Goal: Task Accomplishment & Management: Use online tool/utility

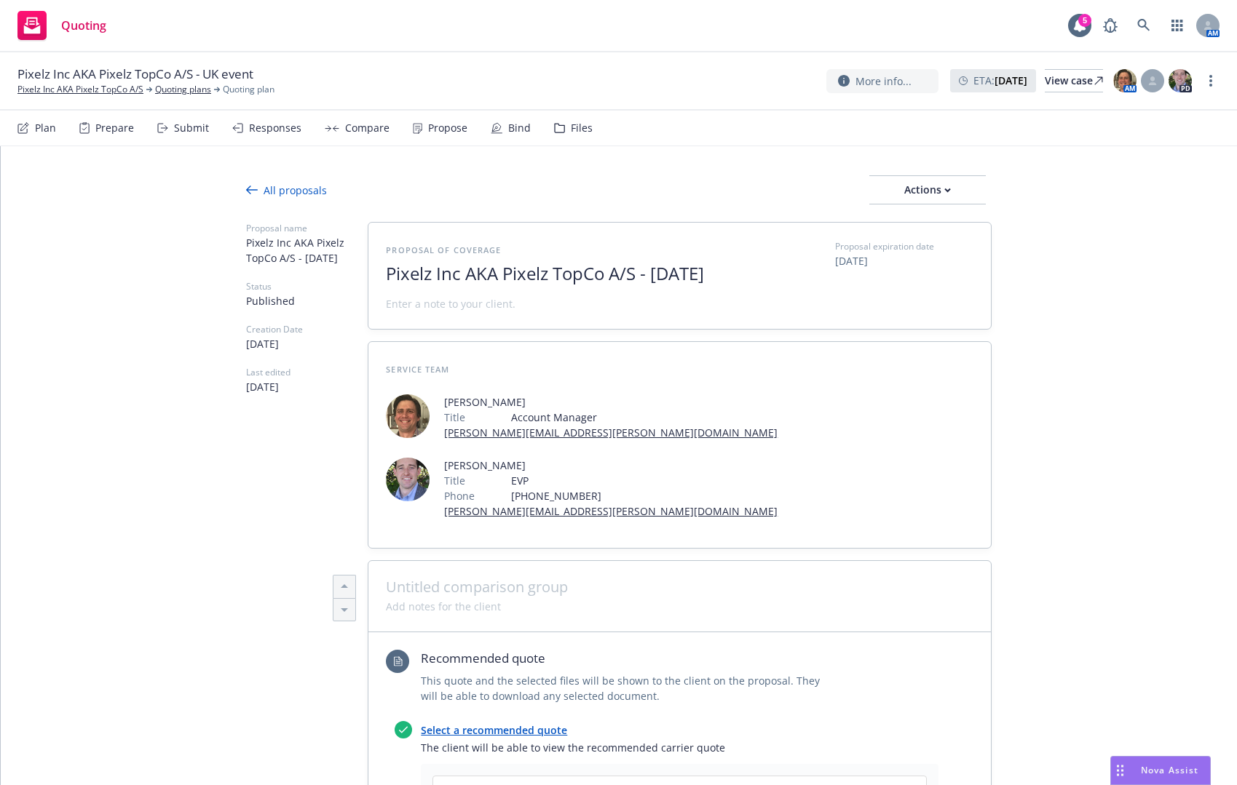
scroll to position [655, 0]
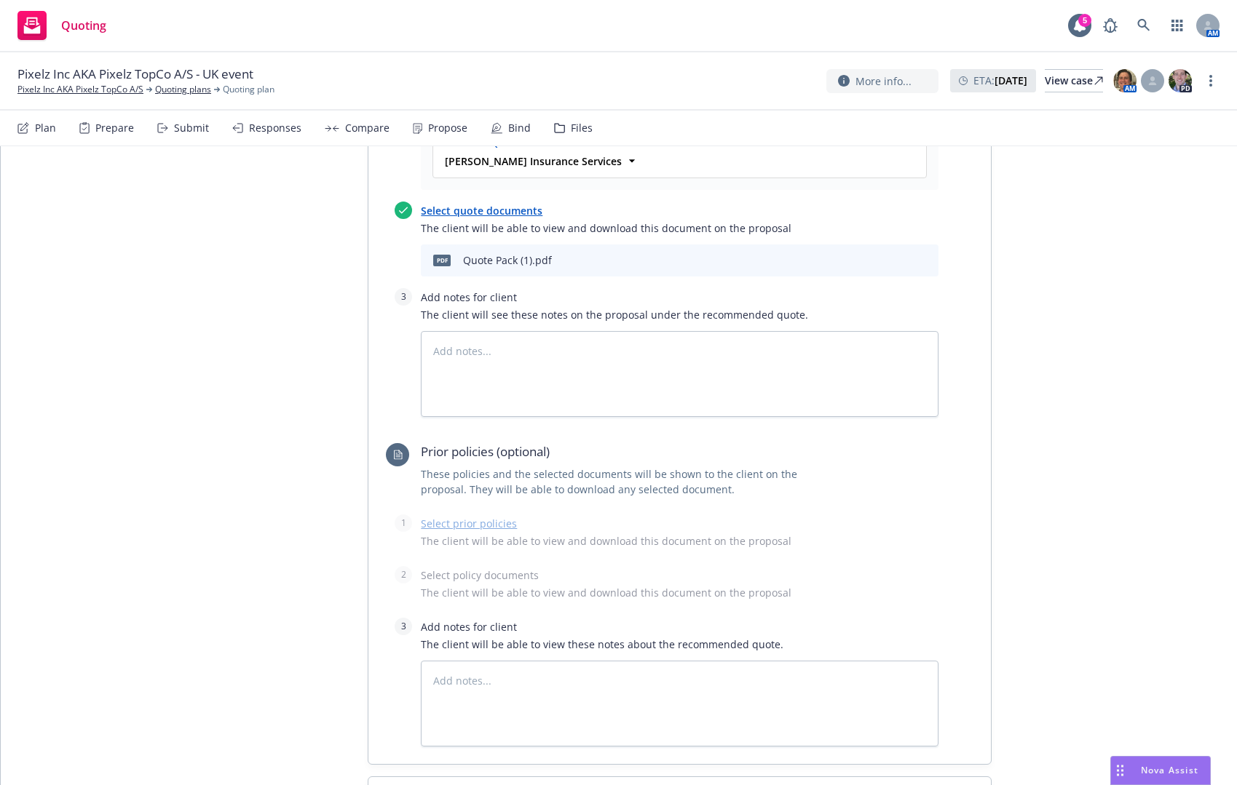
click at [1061, 244] on div "All proposals Actions Proposal name Pixelz Inc AKA Pixelz TopCo A/S - [DATE] St…" at bounding box center [619, 203] width 1236 height 1424
click at [286, 295] on div "Proposal name Pixelz Inc AKA Pixelz TopCo A/S - [DATE] Status Published Creatio…" at bounding box center [307, 197] width 122 height 1261
click at [1119, 246] on div "All proposals Actions Proposal name Pixelz Inc AKA Pixelz TopCo A/S - [DATE] St…" at bounding box center [619, 203] width 1236 height 1424
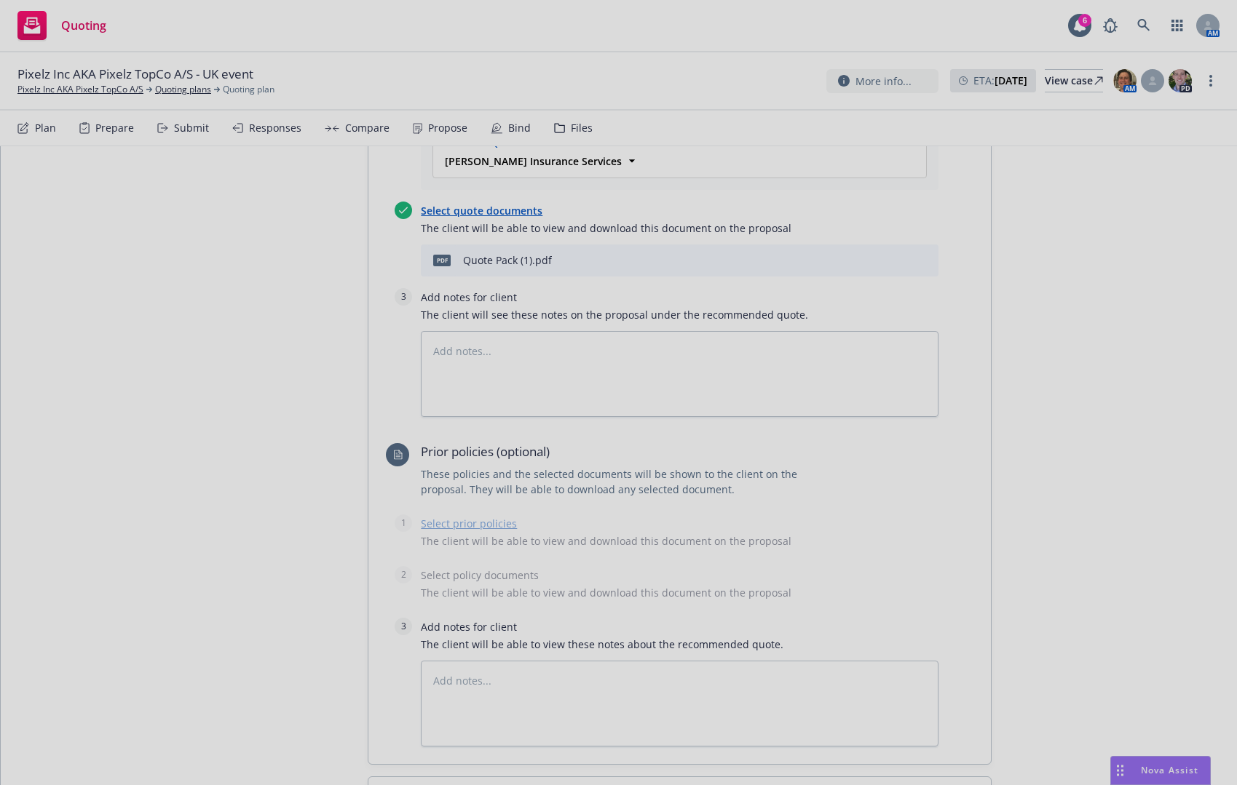
type textarea "x"
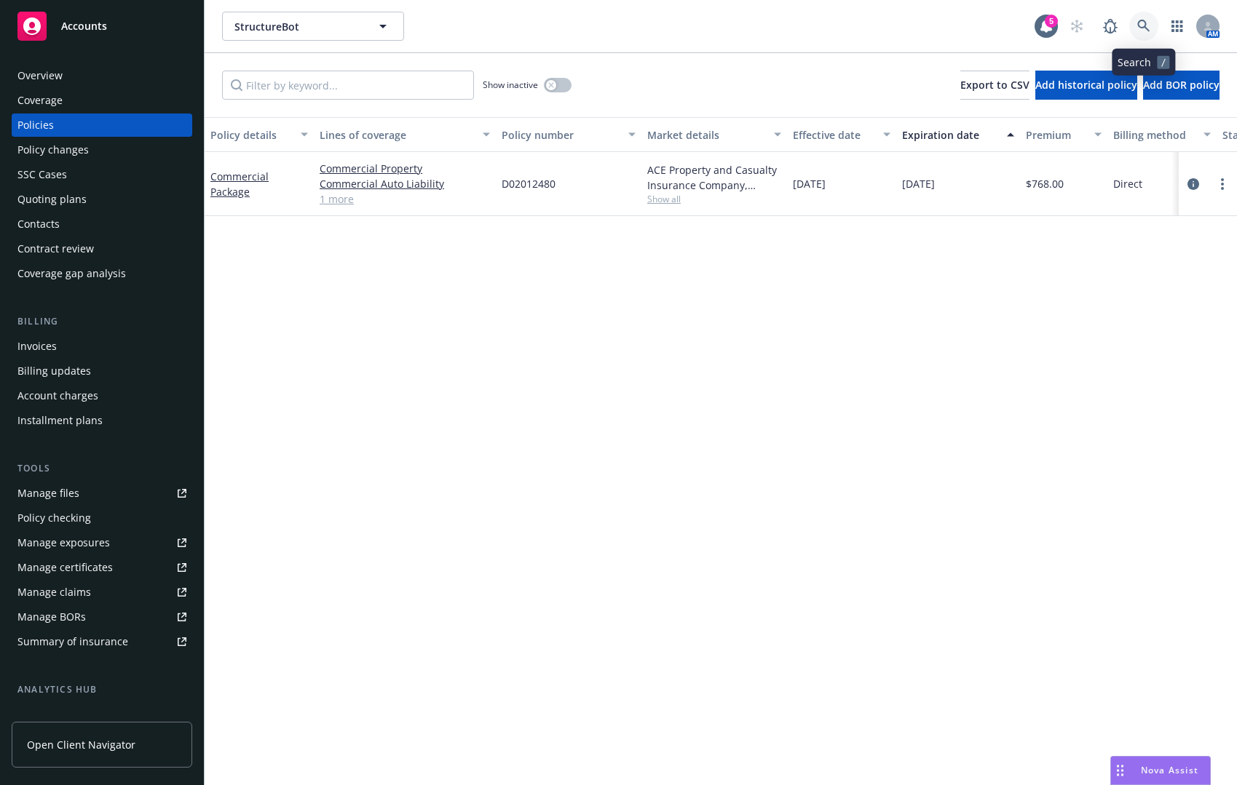
click at [1134, 25] on link at bounding box center [1143, 26] width 29 height 29
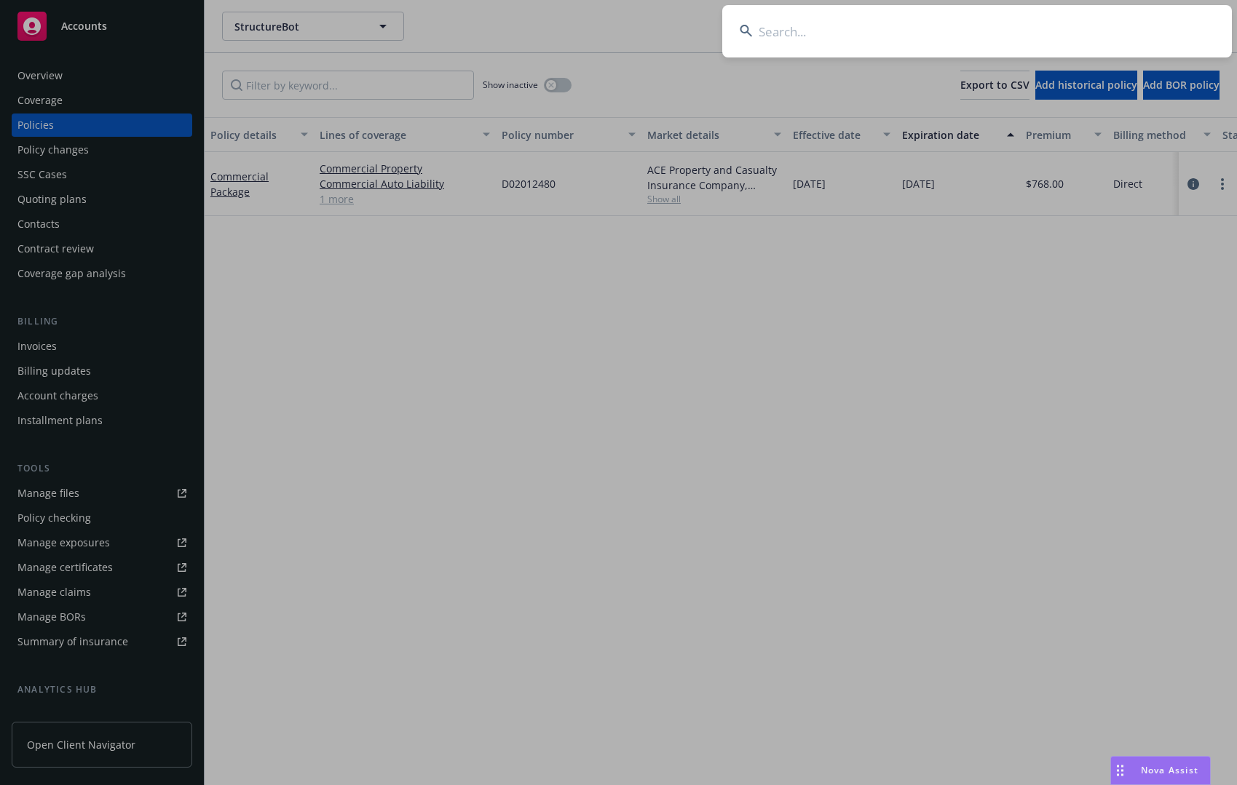
type input "a"
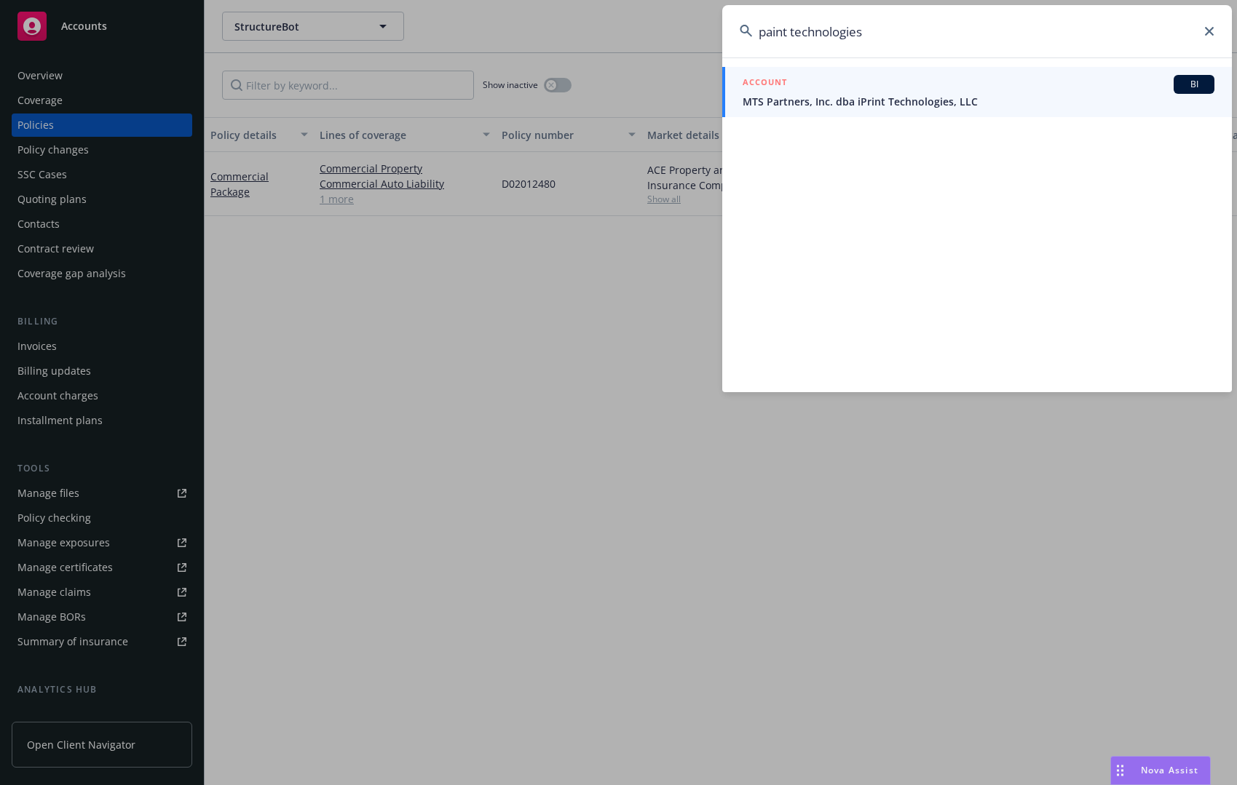
click at [1016, 36] on input "paint technologies" at bounding box center [976, 31] width 509 height 52
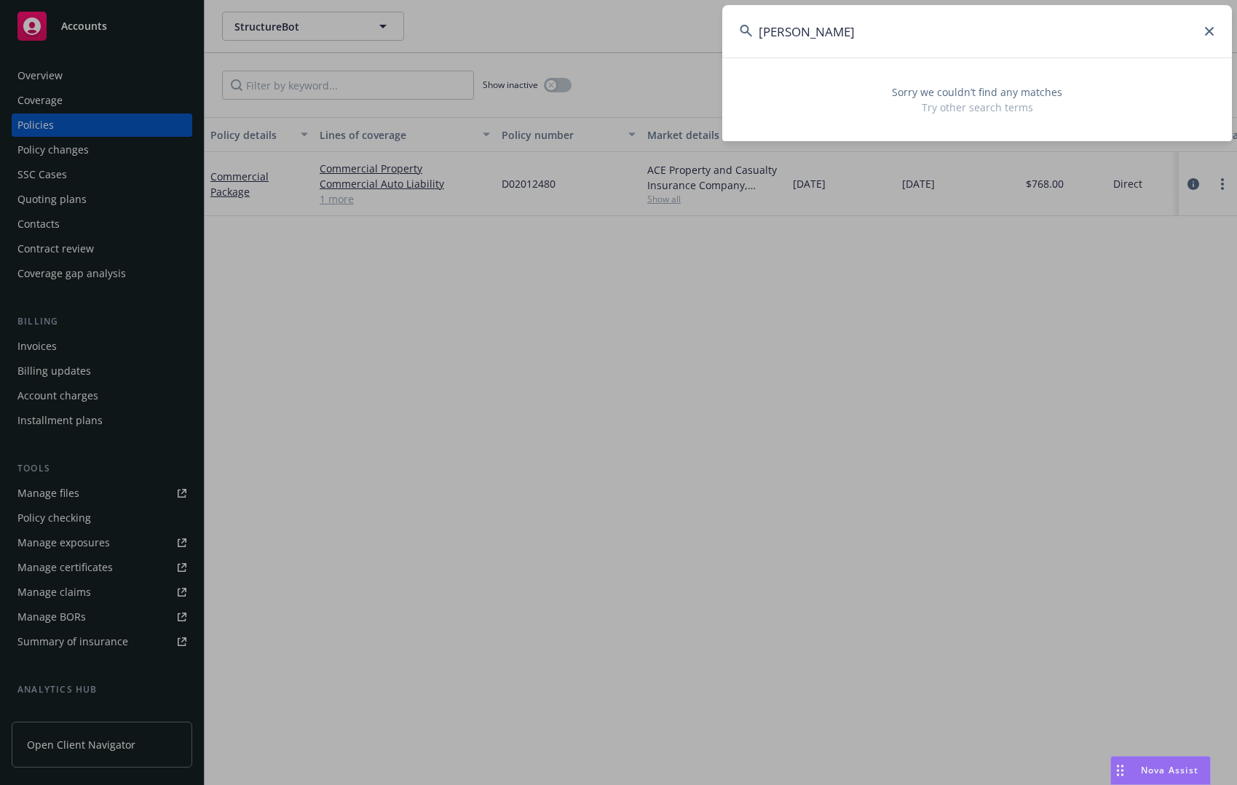
click at [1016, 36] on input "andrew preston" at bounding box center [976, 31] width 509 height 52
type input "andrew preston"
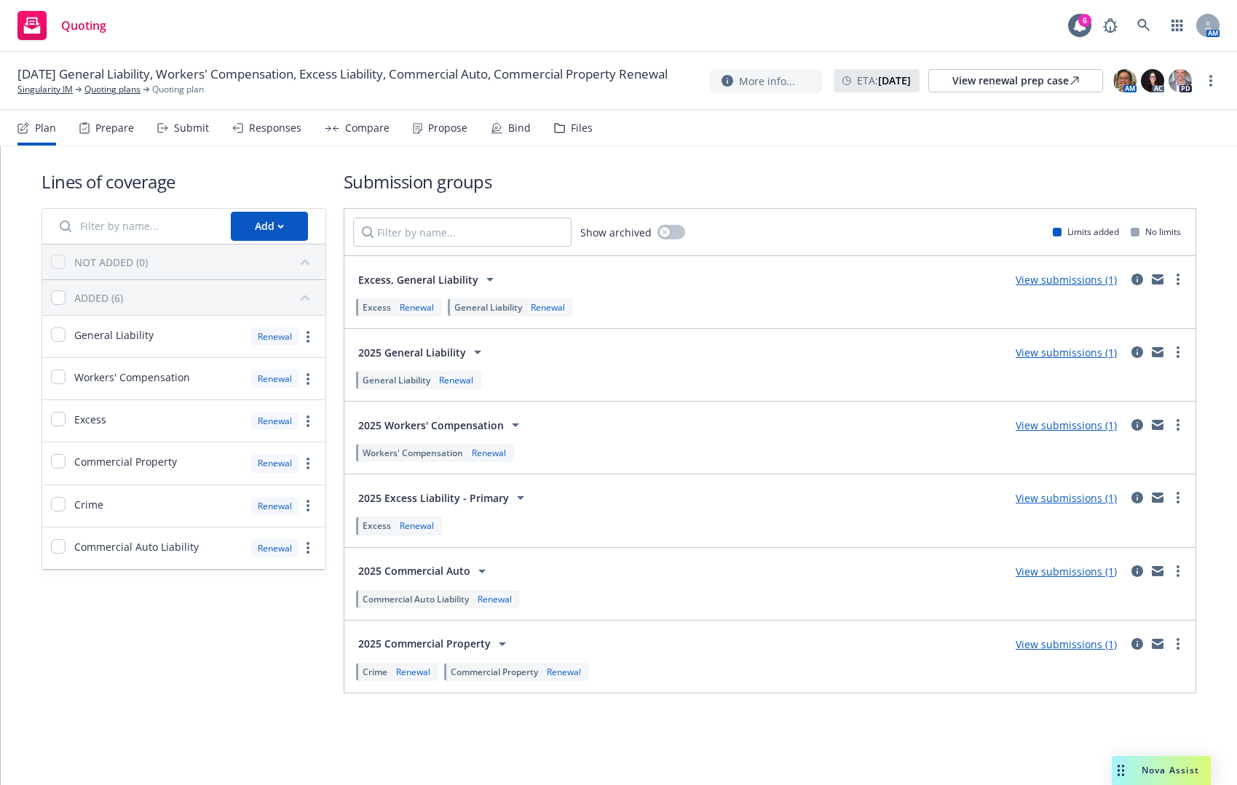
click at [227, 719] on div "Lines of coverage Add NOT ADDED (0) ADDED (6) General Liability Renewal Workers…" at bounding box center [619, 451] width 1236 height 611
click at [446, 140] on div "Propose" at bounding box center [440, 128] width 55 height 35
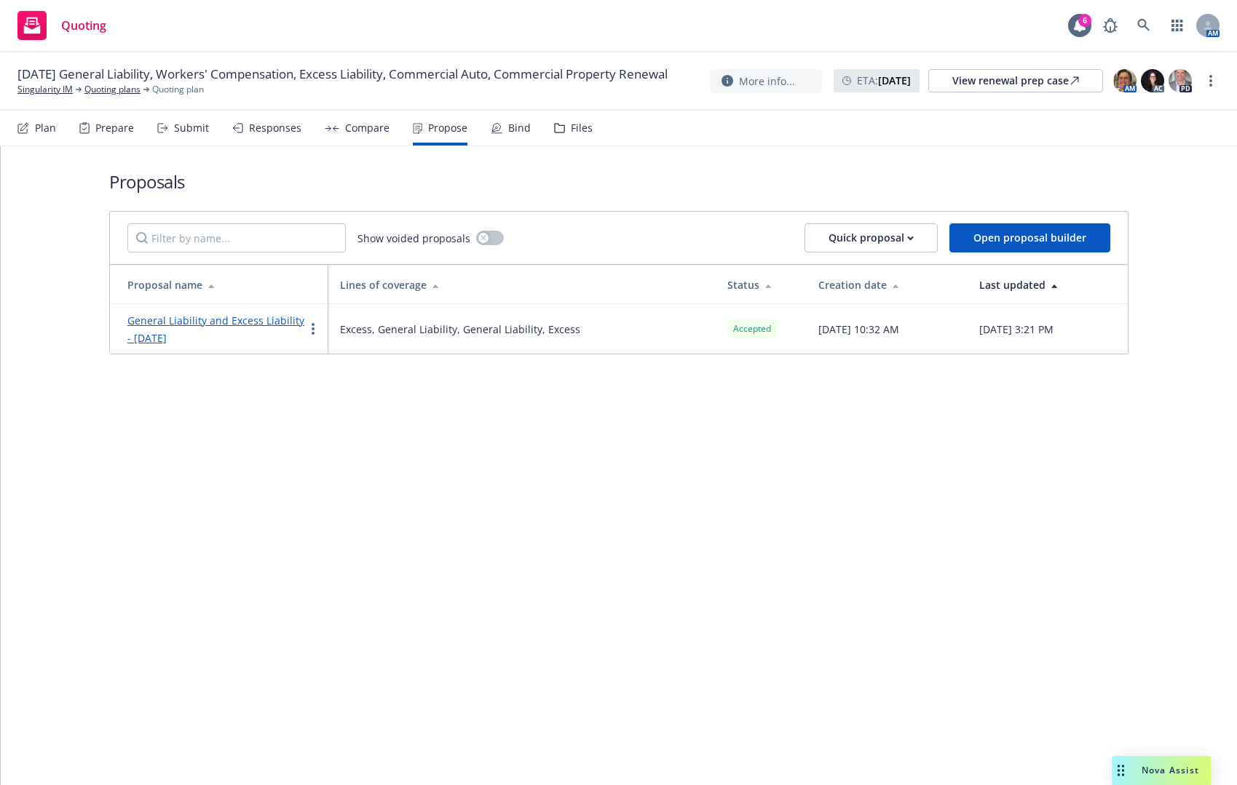
click at [920, 528] on div "Proposals Show voided proposals Quick proposal Open proposal builder Proposal n…" at bounding box center [619, 465] width 1236 height 639
click at [763, 685] on div "Proposals Show voided proposals Quick proposal Open proposal builder Proposal n…" at bounding box center [619, 465] width 1236 height 639
click at [424, 461] on div "Proposals Show voided proposals Quick proposal Open proposal builder Proposal n…" at bounding box center [619, 465] width 1236 height 639
